Goal: Task Accomplishment & Management: Use online tool/utility

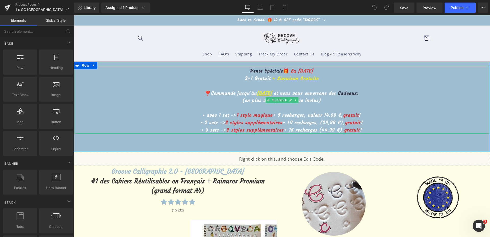
click at [257, 93] on u "10 septembre" at bounding box center [264, 93] width 15 height 6
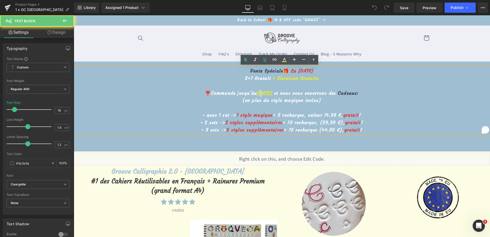
click at [257, 92] on u "10 septembre" at bounding box center [264, 93] width 15 height 6
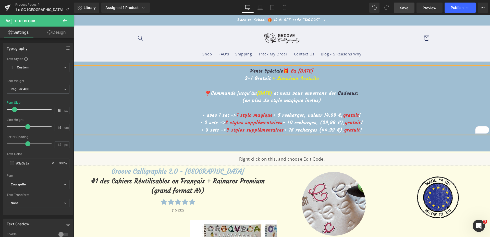
click at [400, 11] on link "Save" at bounding box center [403, 8] width 21 height 10
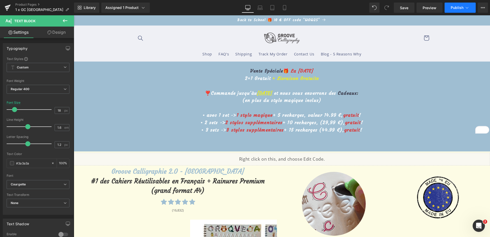
click at [466, 6] on icon at bounding box center [466, 7] width 5 height 5
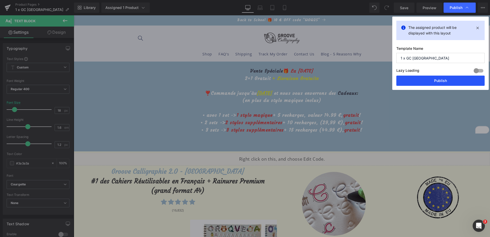
click at [426, 80] on button "Publish" at bounding box center [440, 80] width 88 height 10
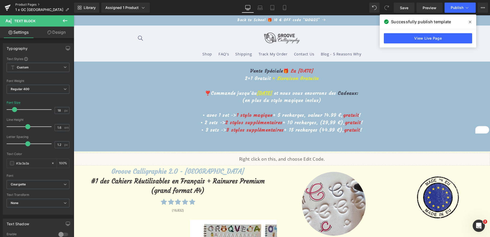
click at [19, 5] on link "Product Pages" at bounding box center [44, 5] width 59 height 4
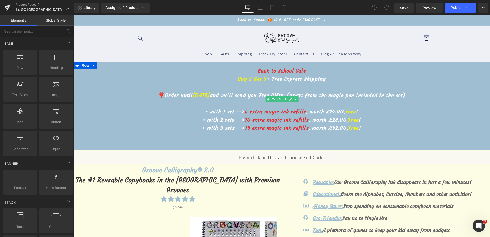
click at [207, 100] on p "To enrich screen reader interactions, please activate Accessibility in Grammarl…" at bounding box center [282, 103] width 416 height 8
